Goal: Find specific page/section: Find specific page/section

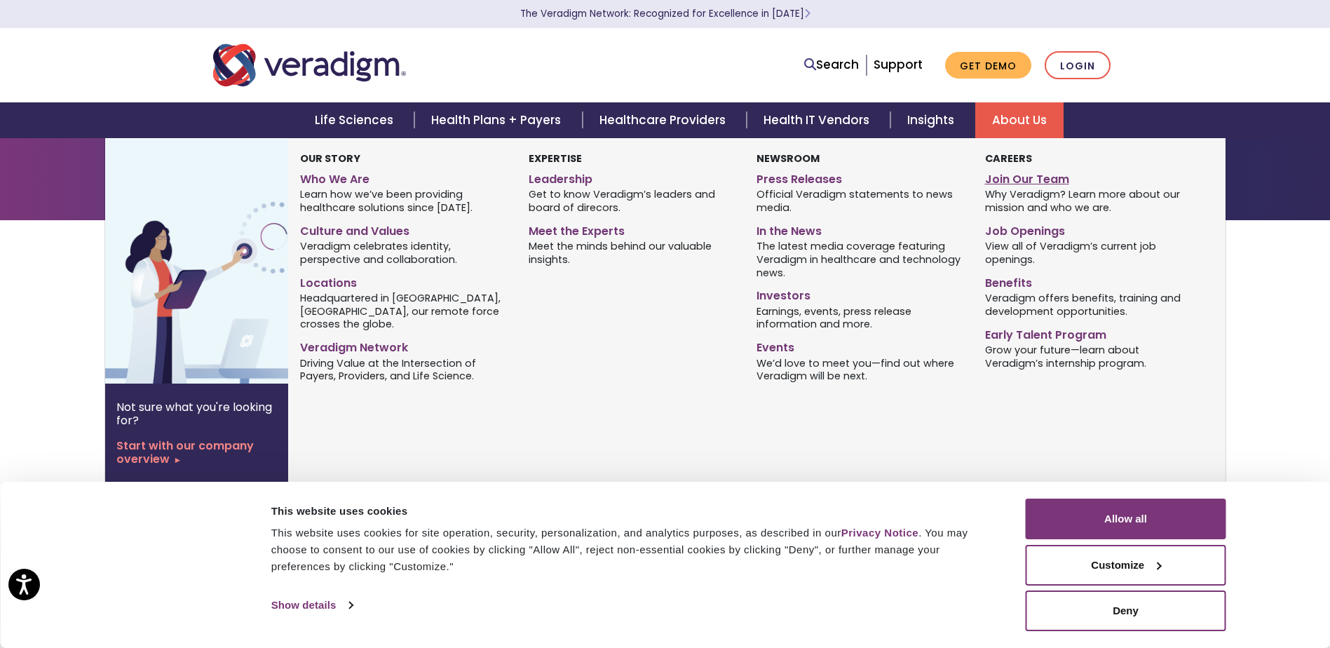
click at [1012, 179] on link "Join Our Team" at bounding box center [1088, 177] width 207 height 20
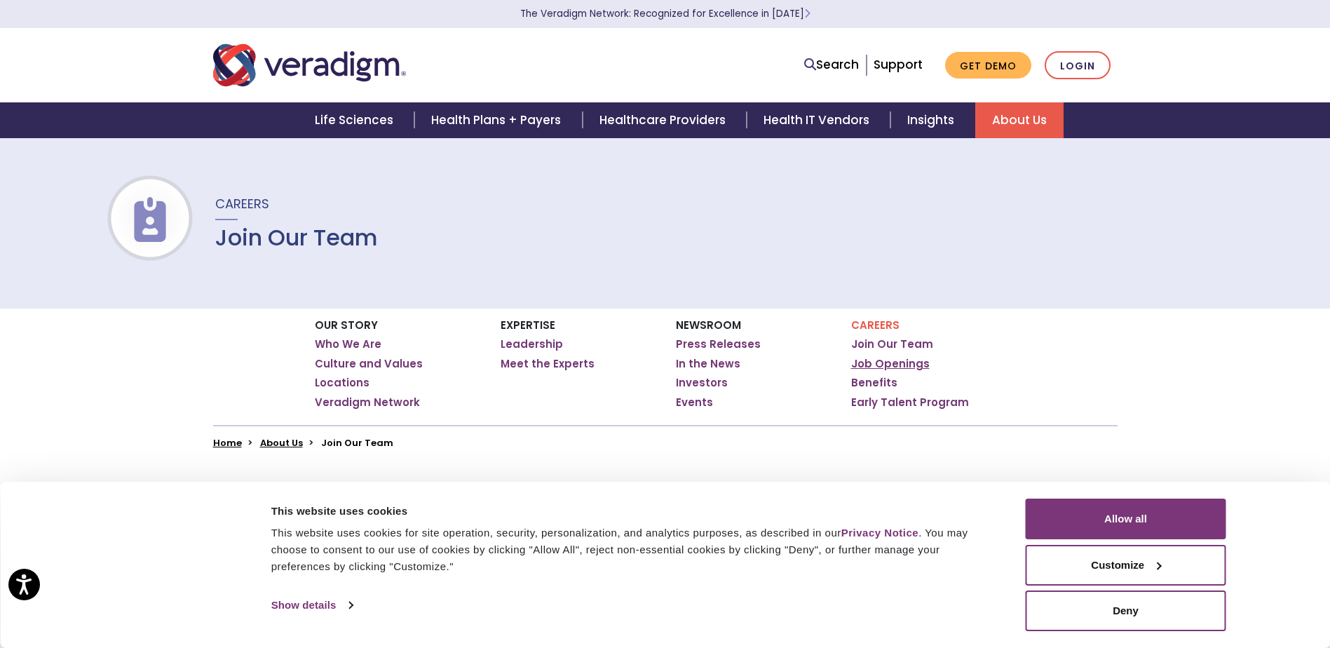
click at [881, 365] on link "Job Openings" at bounding box center [890, 364] width 79 height 14
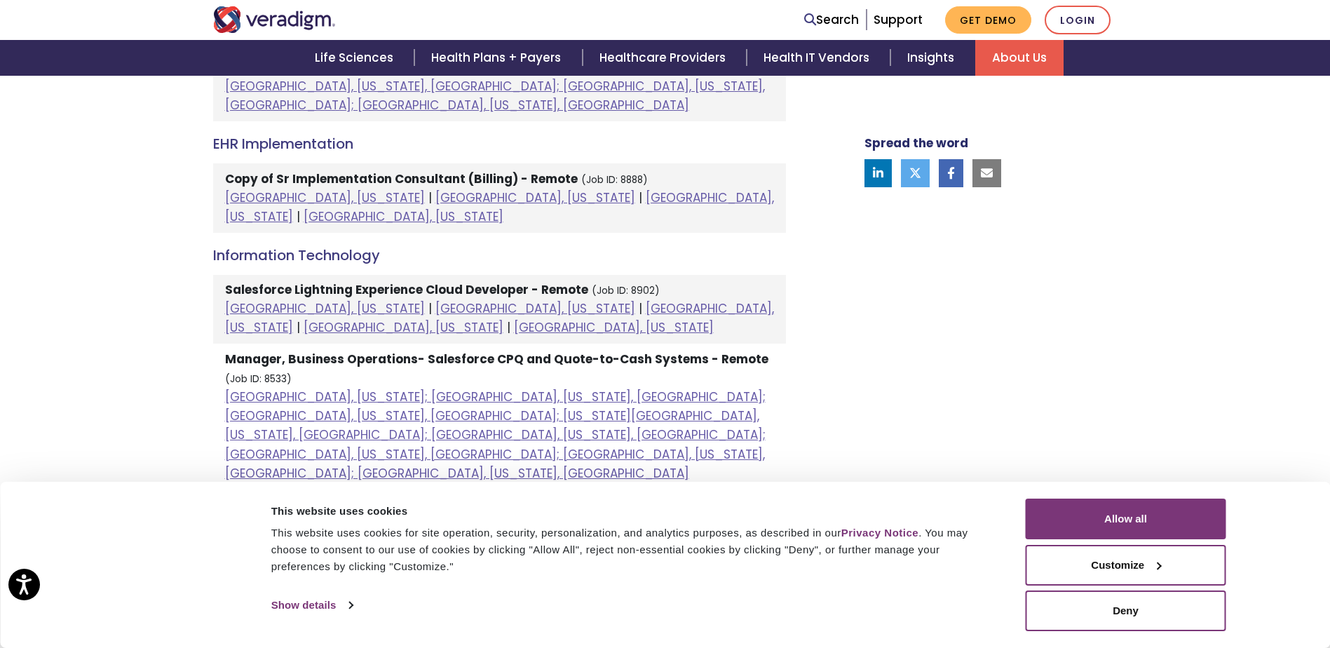
scroll to position [935, 0]
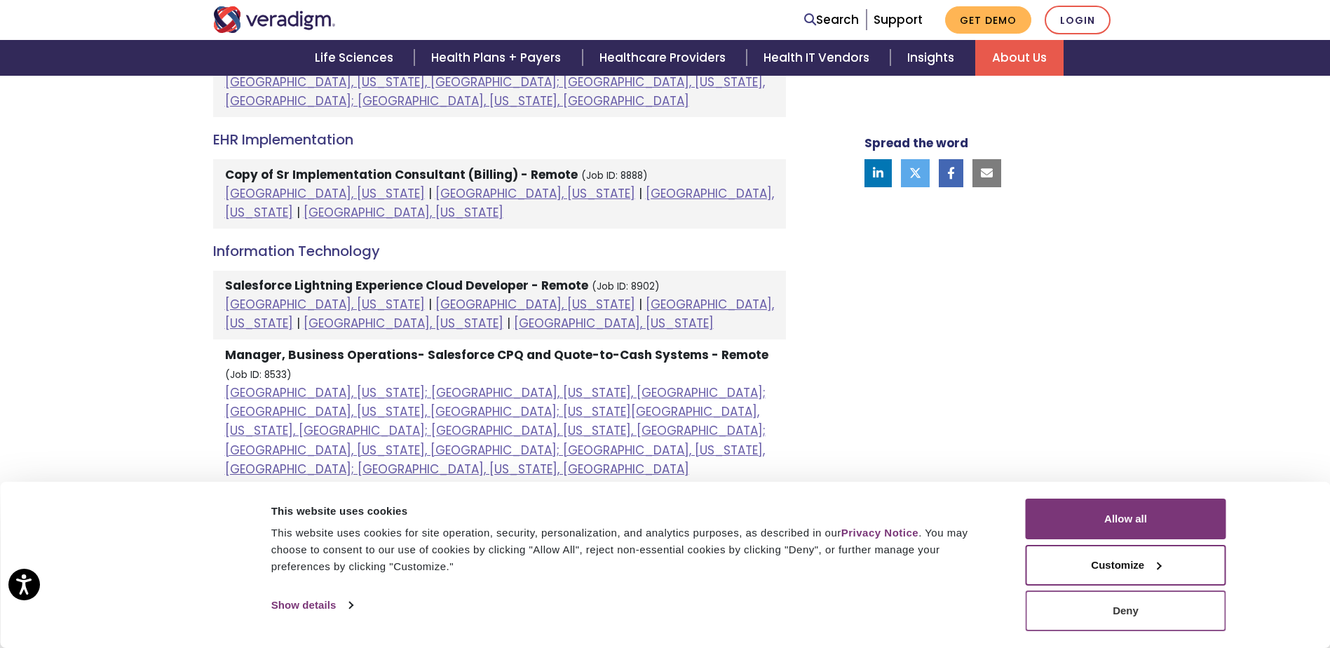
click at [1126, 611] on button "Deny" at bounding box center [1126, 610] width 201 height 41
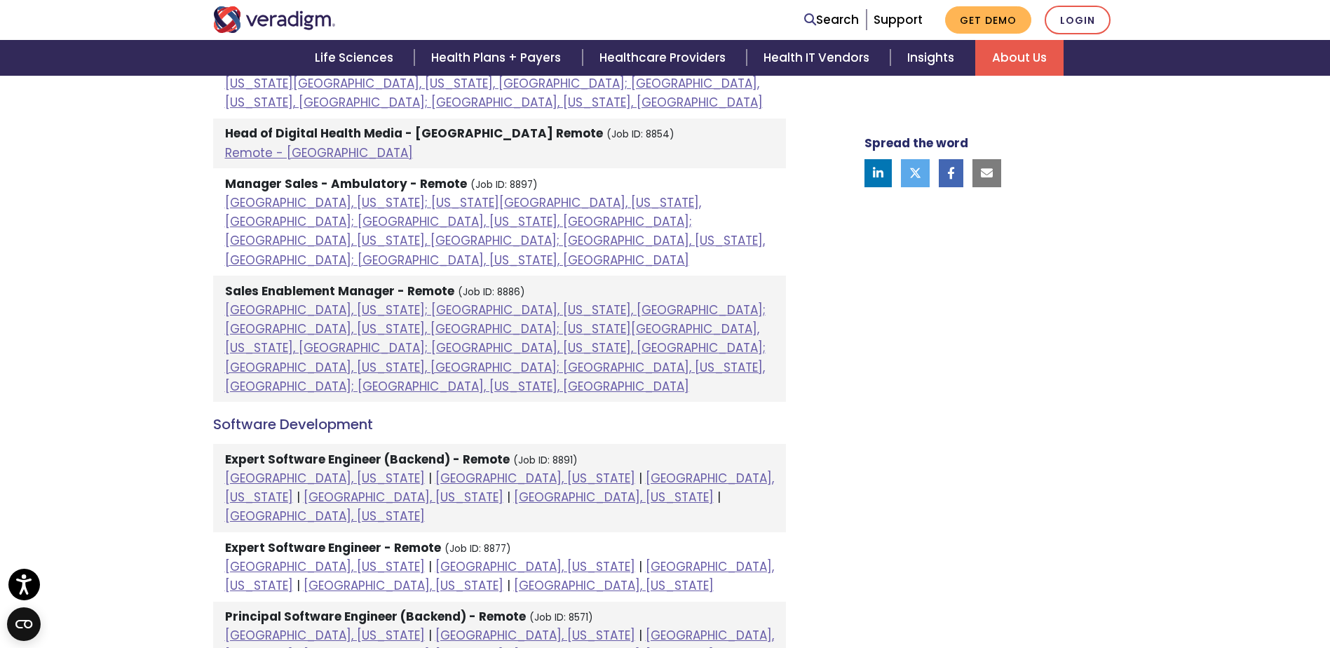
scroll to position [1402, 0]
